Goal: Find specific page/section: Find specific page/section

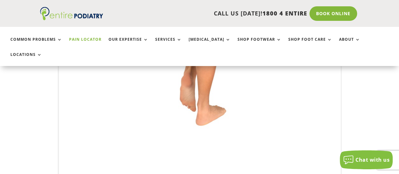
scroll to position [254, 0]
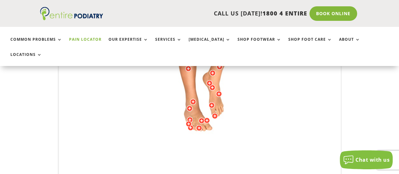
click at [191, 116] on div at bounding box center [190, 119] width 6 height 6
